Goal: Task Accomplishment & Management: Manage account settings

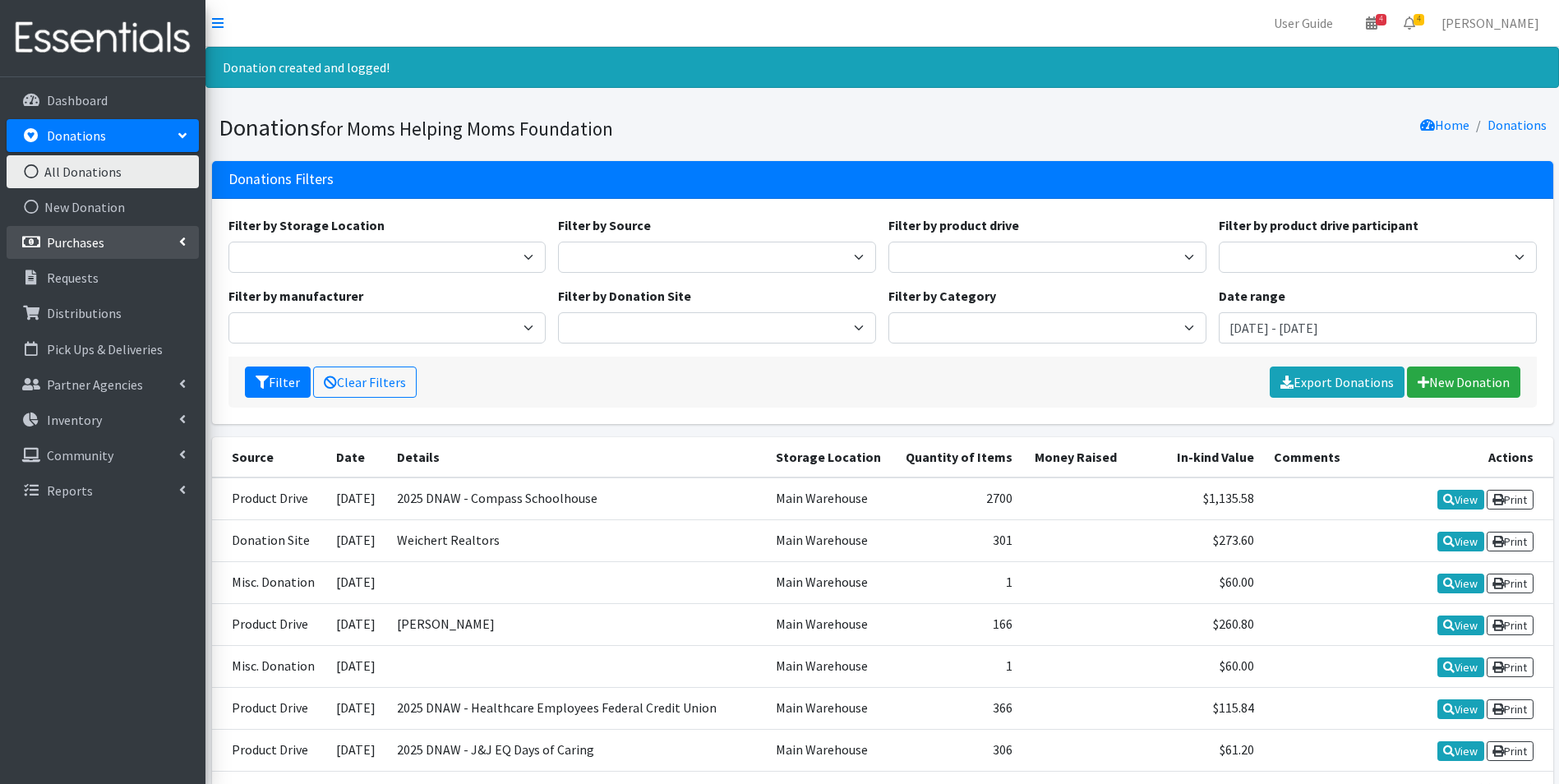
click at [61, 246] on p "Purchases" at bounding box center [76, 242] width 58 height 16
click at [61, 273] on link "All Purchases" at bounding box center [102, 278] width 192 height 33
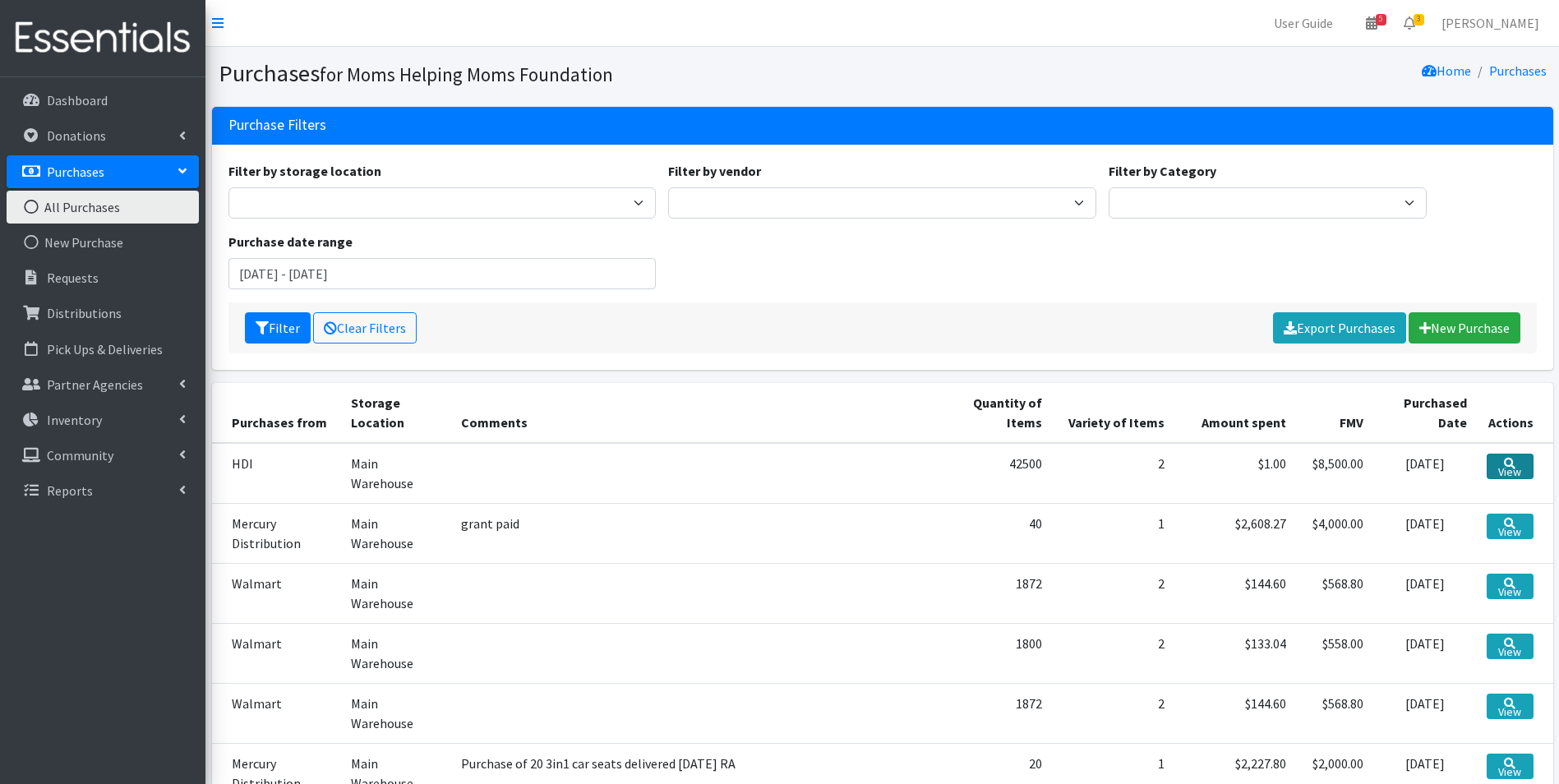
click at [1508, 464] on icon at bounding box center [1510, 464] width 12 height 12
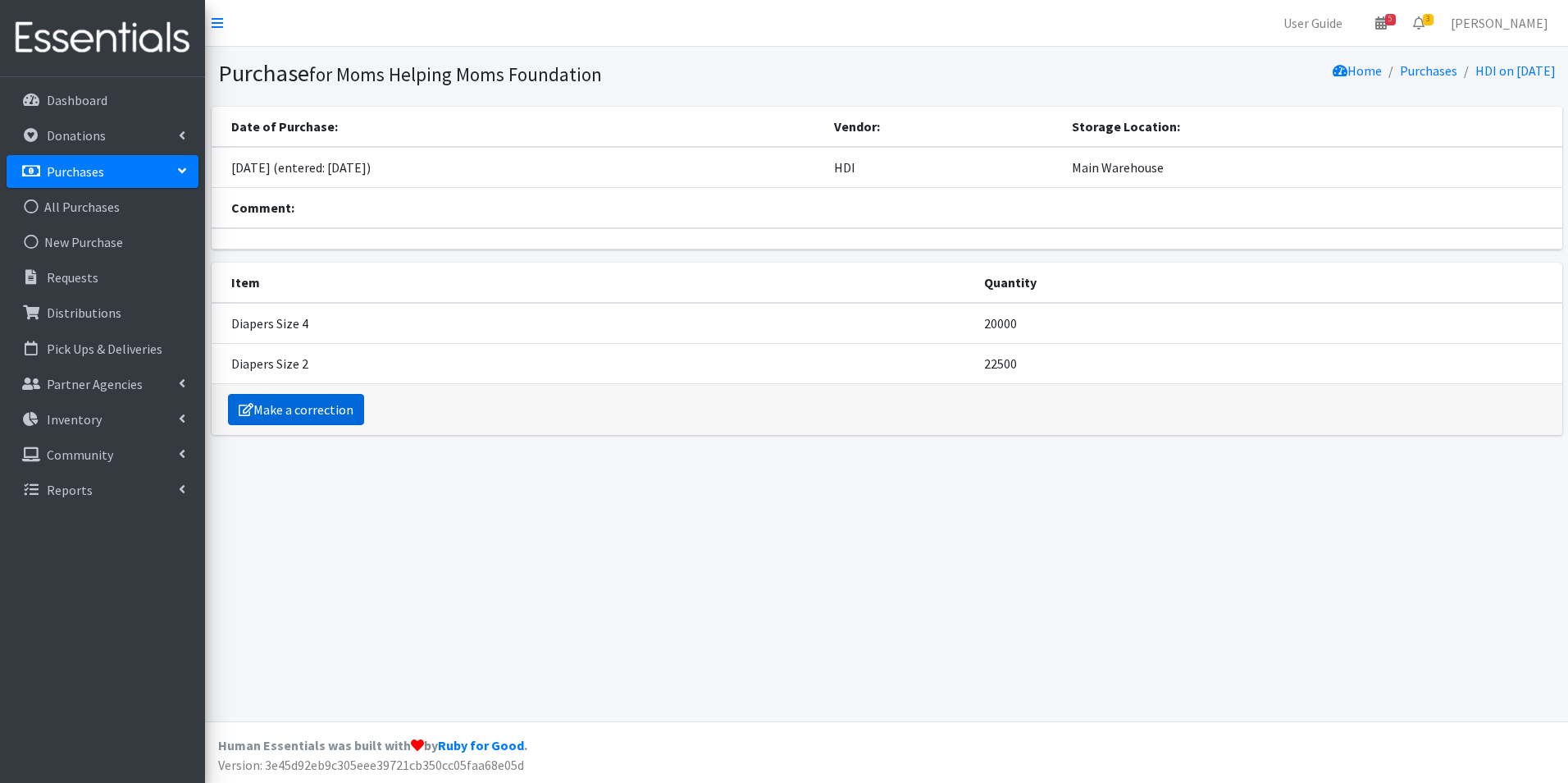
click at [302, 402] on link "Make a correction" at bounding box center [296, 410] width 136 height 31
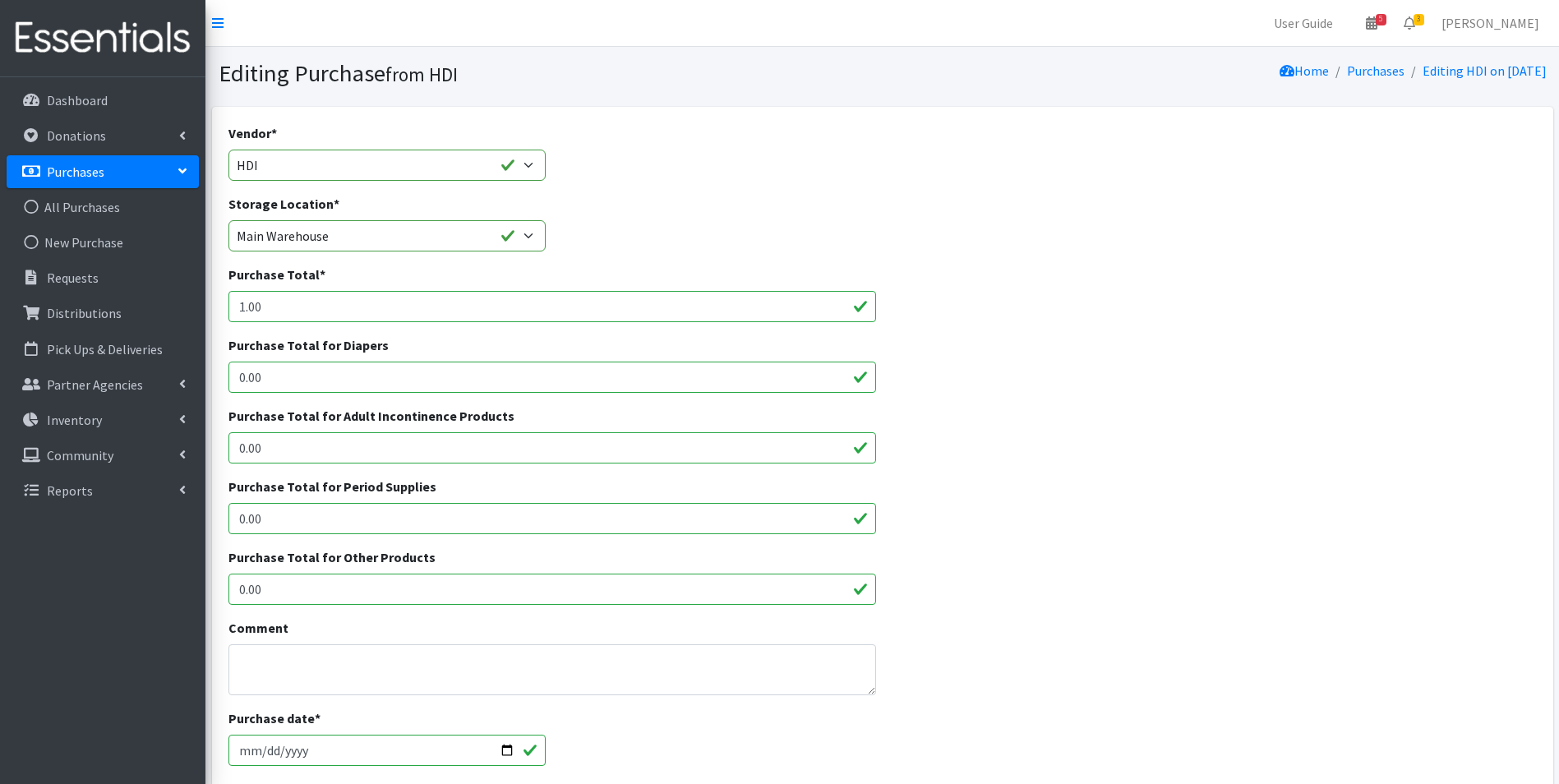
drag, startPoint x: 264, startPoint y: 302, endPoint x: 223, endPoint y: 296, distance: 41.4
click at [223, 296] on div "Purchase Total * 1.00" at bounding box center [552, 300] width 661 height 71
paste input "$6,835"
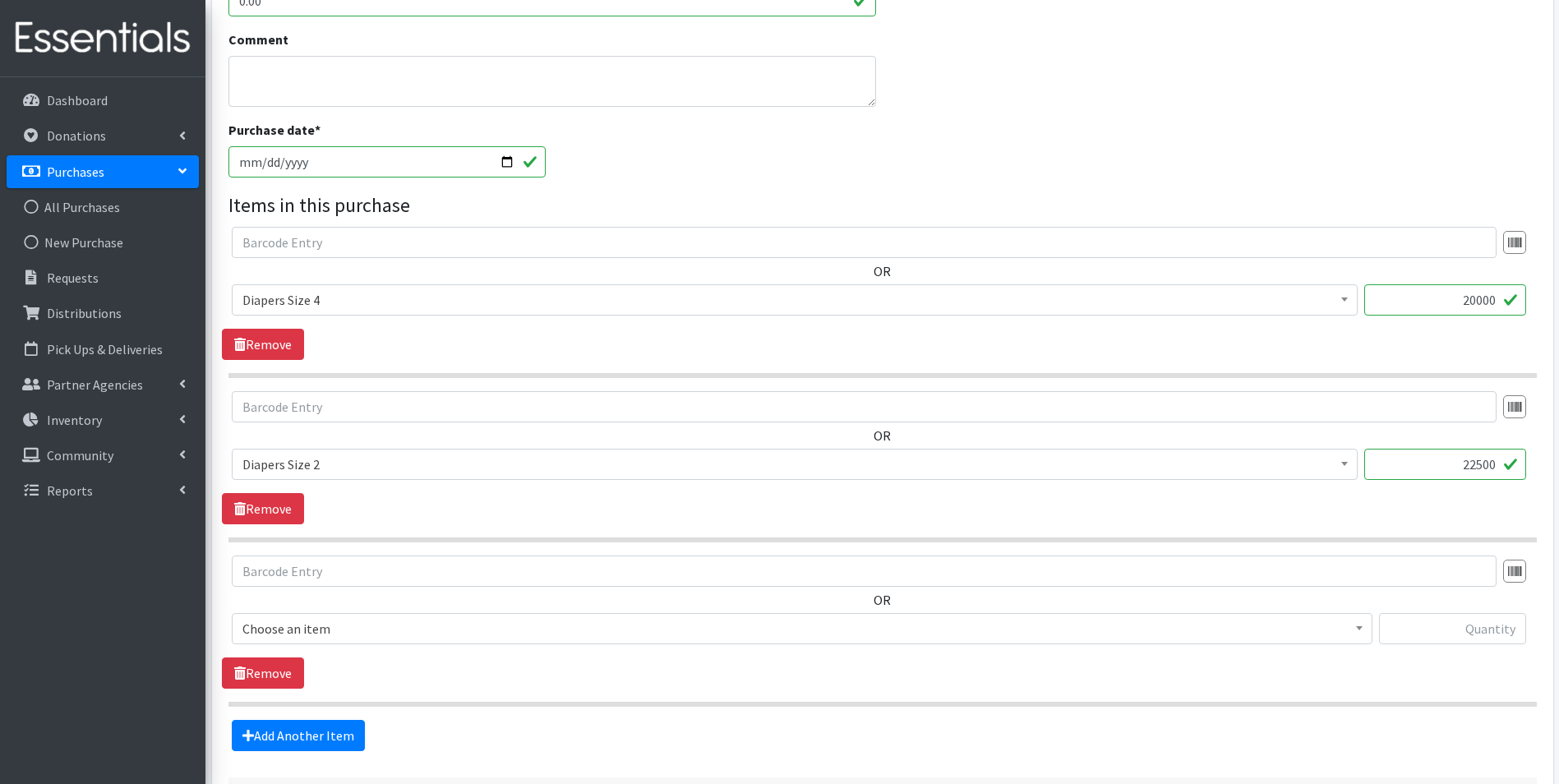
scroll to position [724, 0]
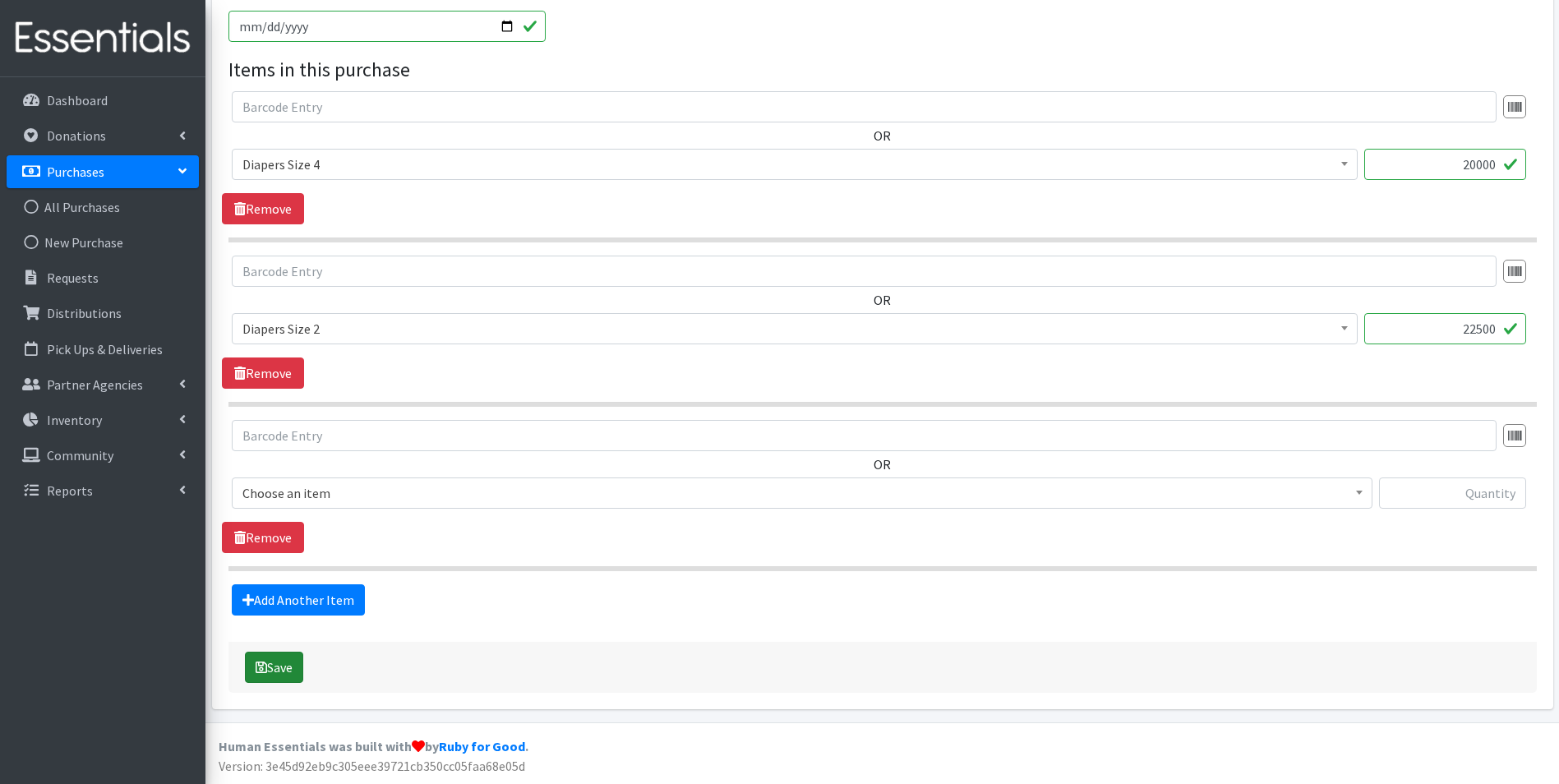
type input "$6,835"
click at [279, 668] on button "Save" at bounding box center [274, 667] width 59 height 31
